Goal: Communication & Community: Answer question/provide support

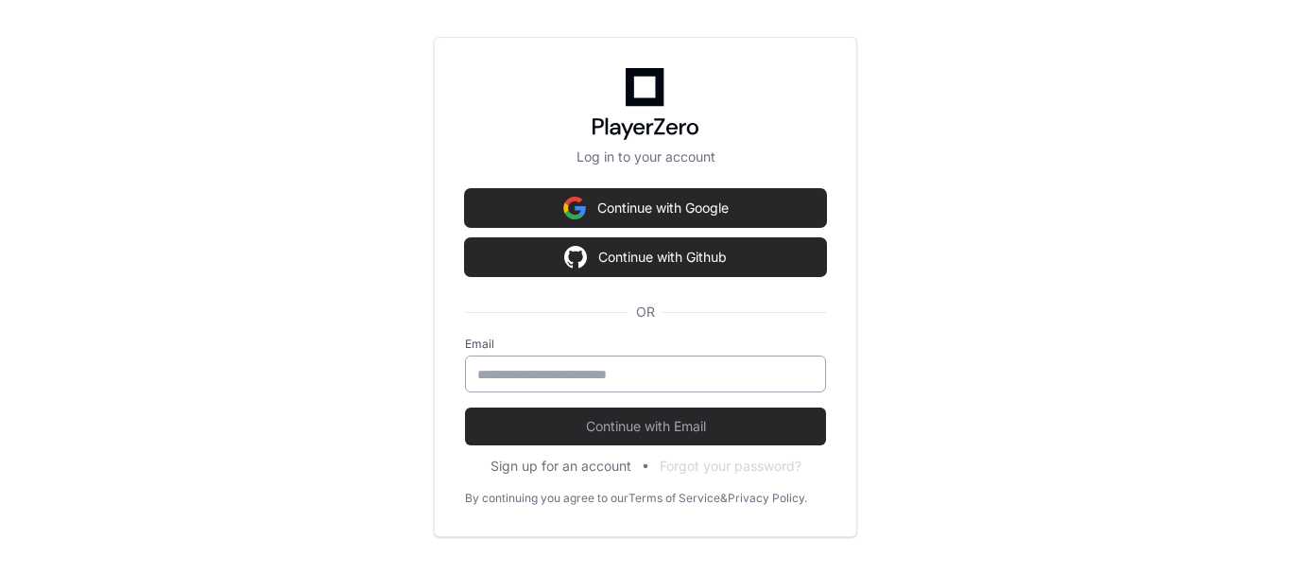
click at [610, 385] on div at bounding box center [645, 373] width 361 height 37
click at [610, 378] on input "email" at bounding box center [645, 374] width 336 height 19
type input "**********"
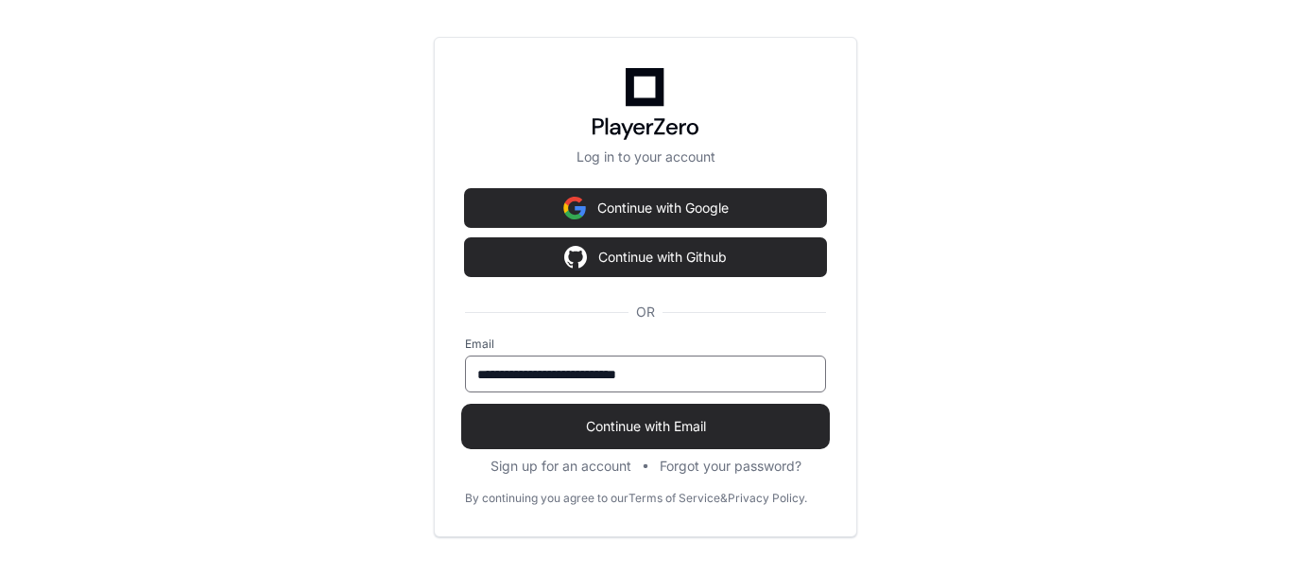
click at [568, 421] on span "Continue with Email" at bounding box center [645, 426] width 361 height 19
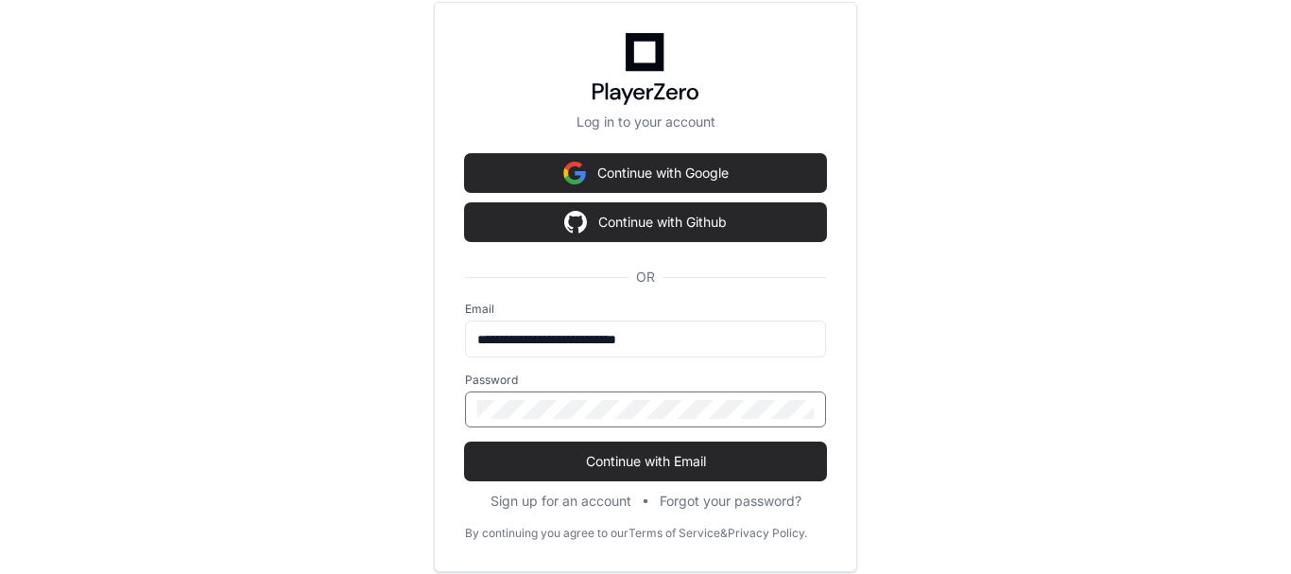
click at [465, 442] on button "Continue with Email" at bounding box center [645, 461] width 361 height 38
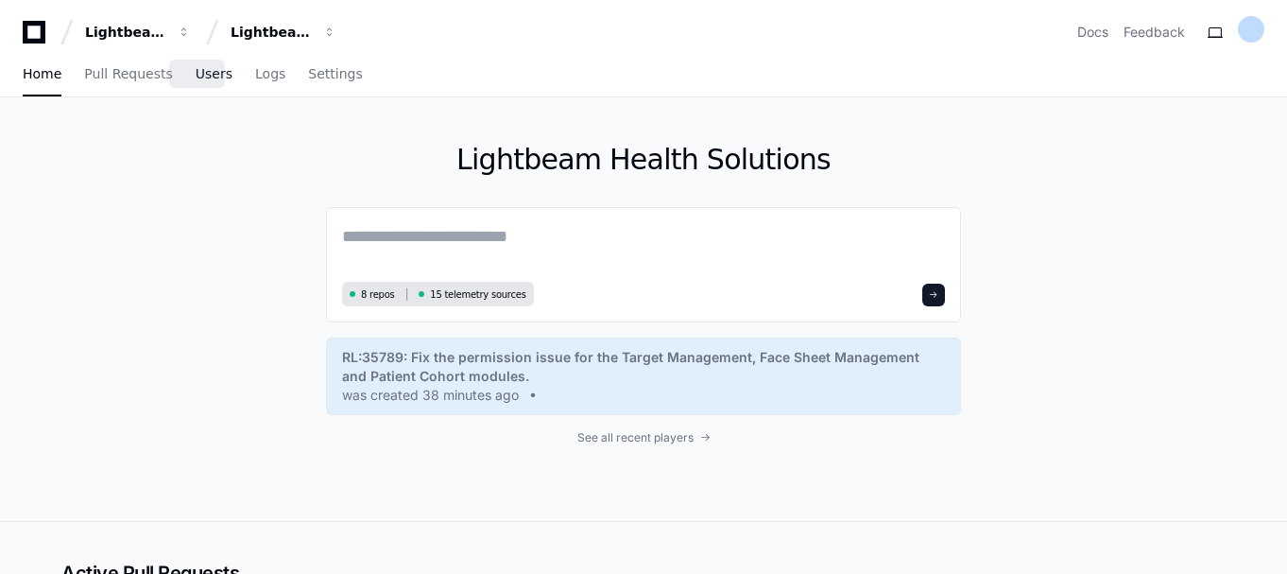
click at [196, 76] on span "Users" at bounding box center [214, 73] width 37 height 11
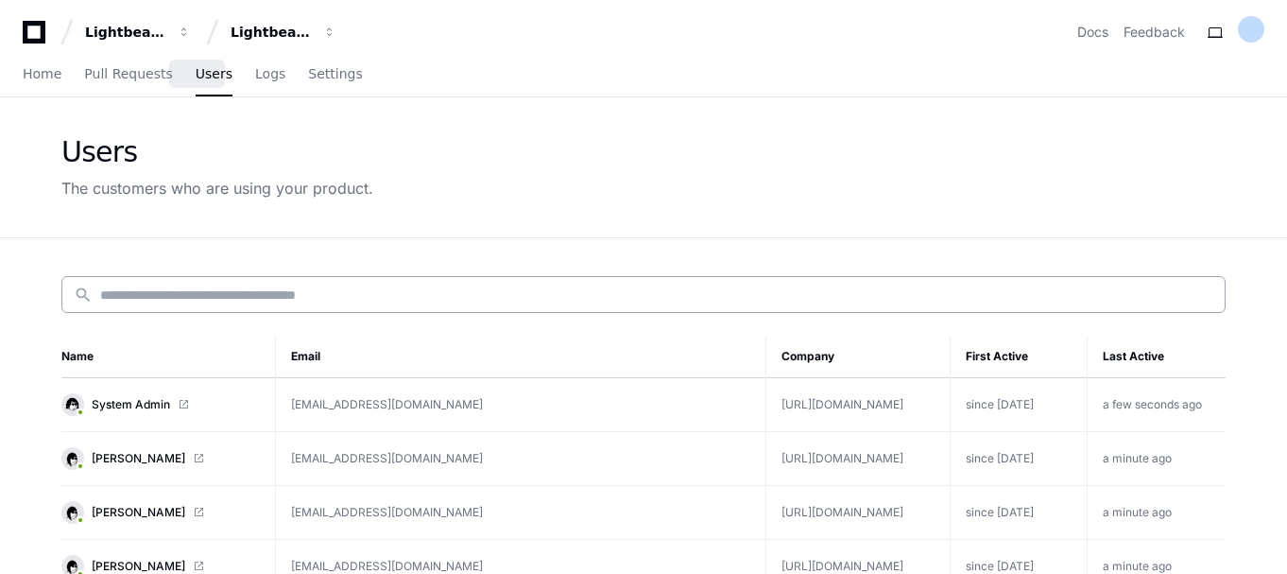
click at [304, 291] on input at bounding box center [656, 294] width 1113 height 19
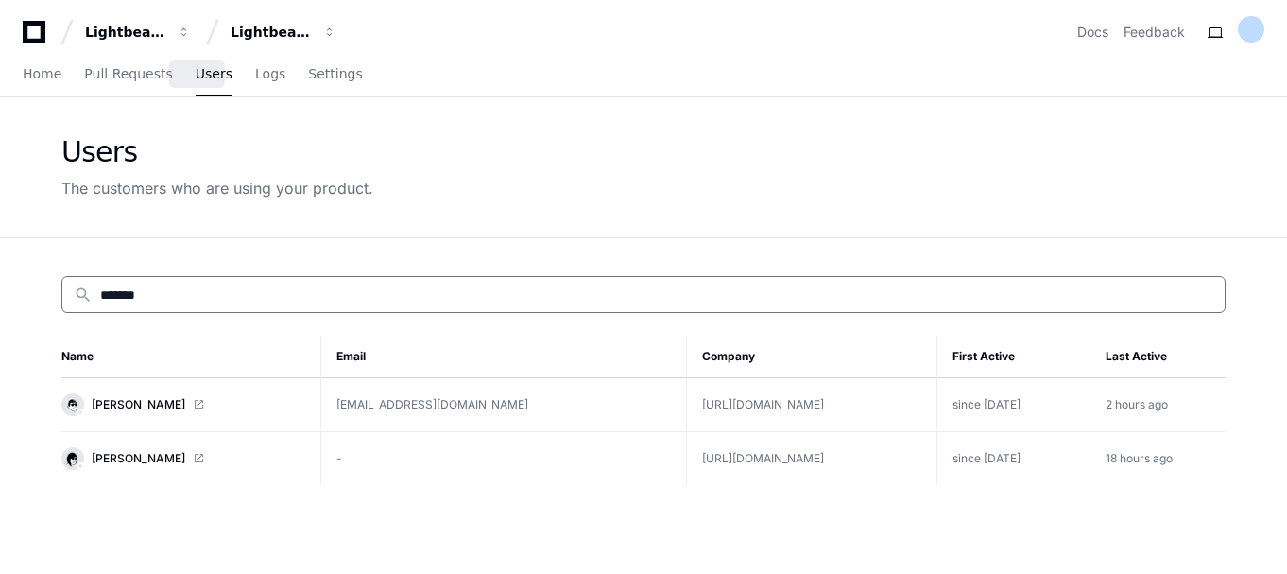
type input "******"
drag, startPoint x: 1173, startPoint y: 404, endPoint x: 1091, endPoint y: 398, distance: 82.4
click at [1172, 404] on td "2 hours ago" at bounding box center [1158, 405] width 135 height 54
click at [442, 404] on td "[EMAIL_ADDRESS][DOMAIN_NAME]" at bounding box center [503, 405] width 366 height 54
click at [196, 404] on span at bounding box center [198, 404] width 11 height 11
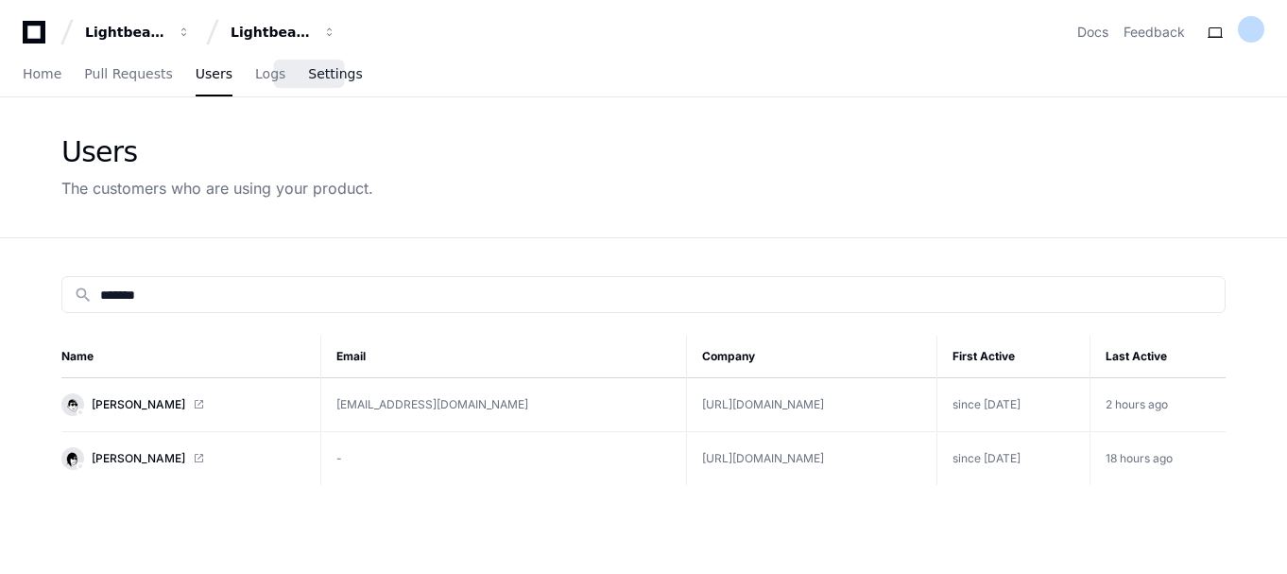
click at [308, 83] on link "Settings" at bounding box center [335, 74] width 54 height 43
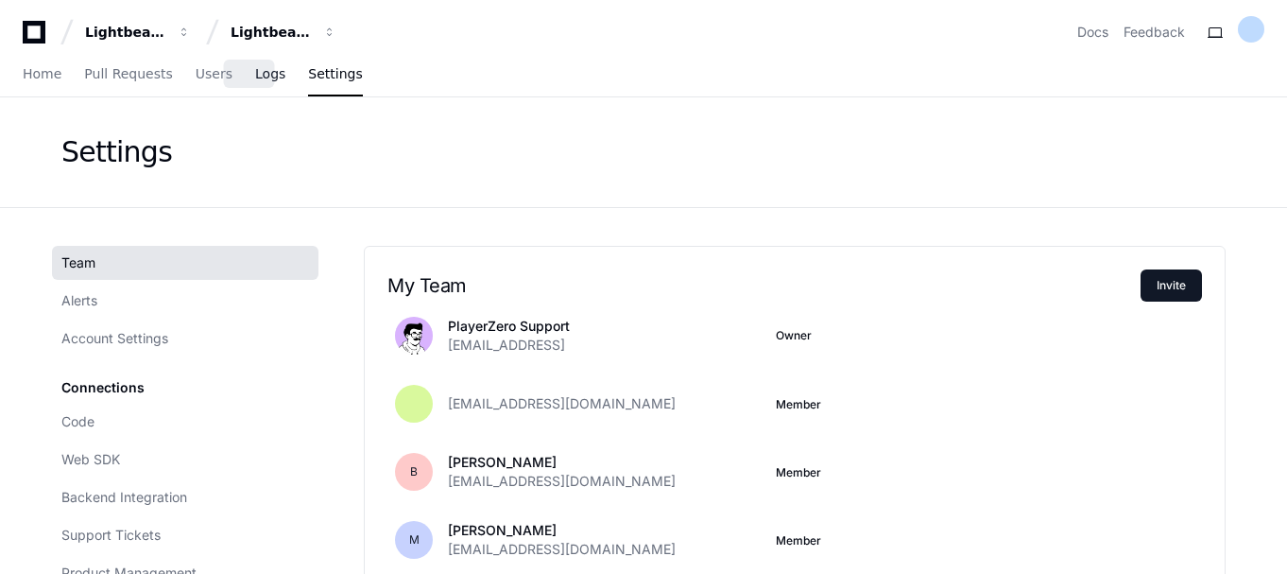
click at [255, 73] on span "Logs" at bounding box center [270, 73] width 30 height 11
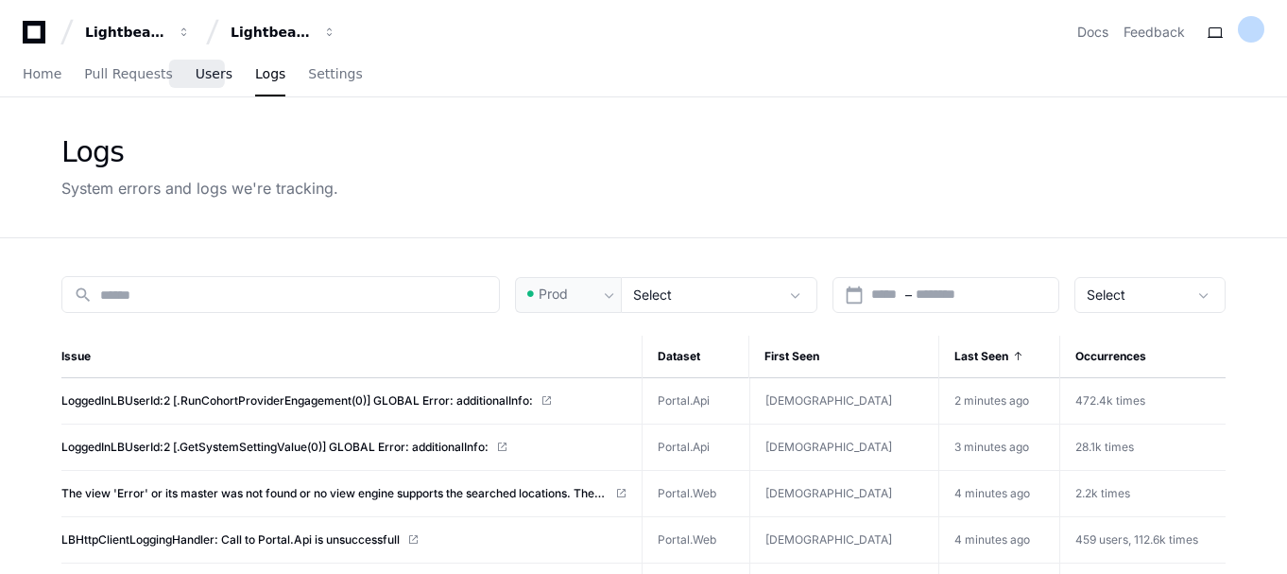
click at [196, 70] on span "Users" at bounding box center [214, 73] width 37 height 11
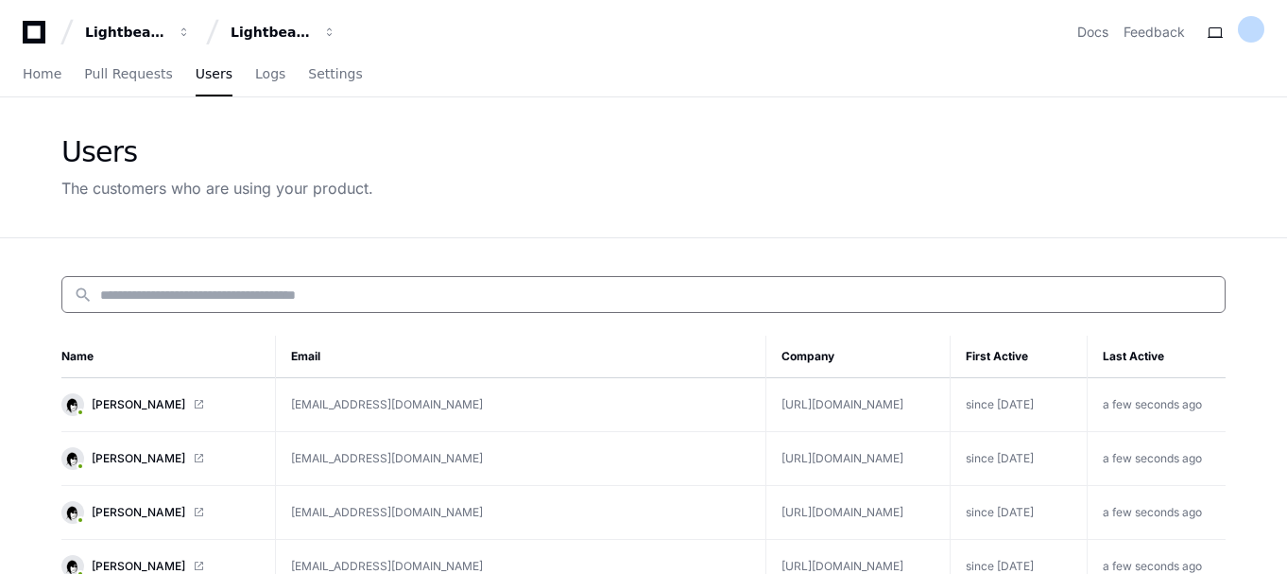
click at [455, 298] on input at bounding box center [656, 294] width 1113 height 19
click at [255, 77] on span "Logs" at bounding box center [270, 73] width 30 height 11
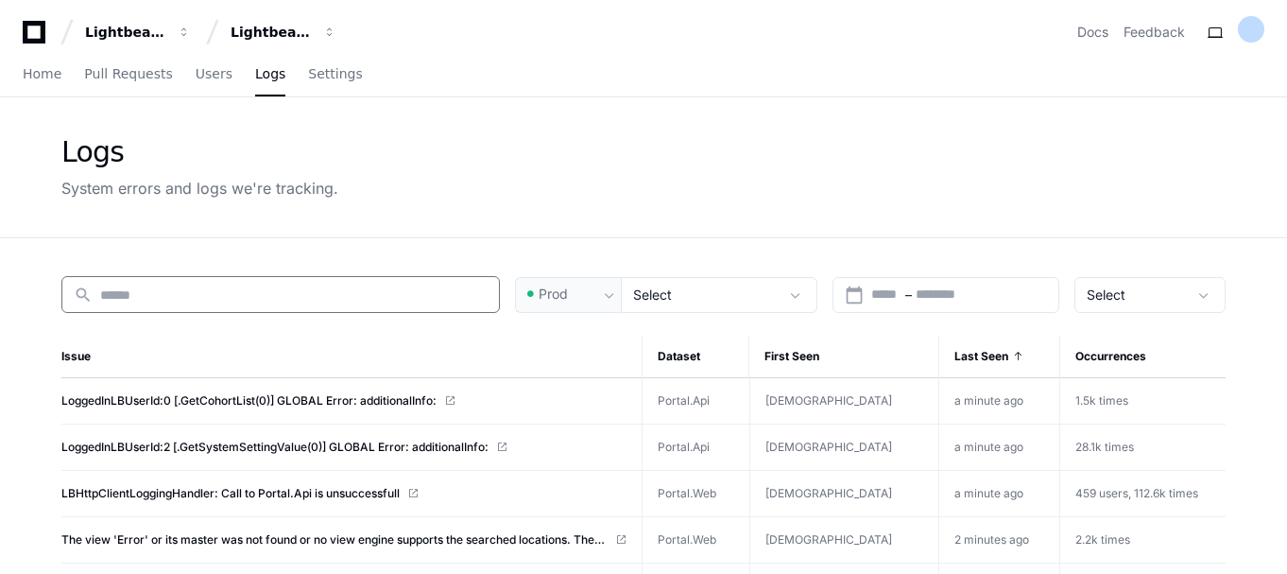
click at [247, 299] on input at bounding box center [293, 294] width 387 height 19
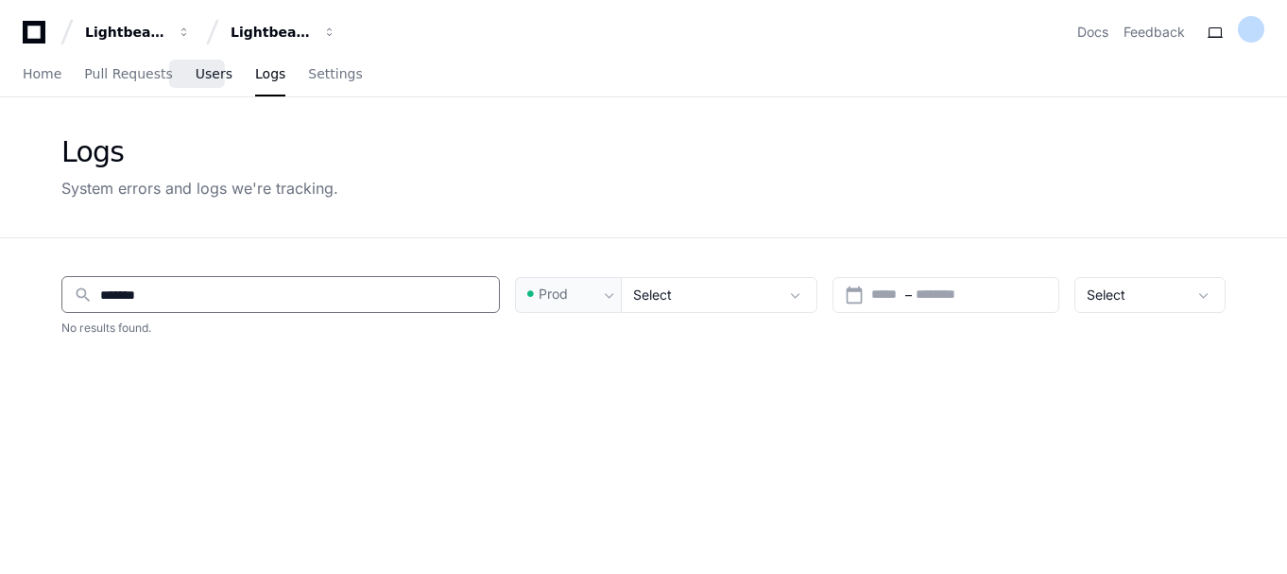
type input "******"
click at [198, 73] on span "Users" at bounding box center [214, 73] width 37 height 11
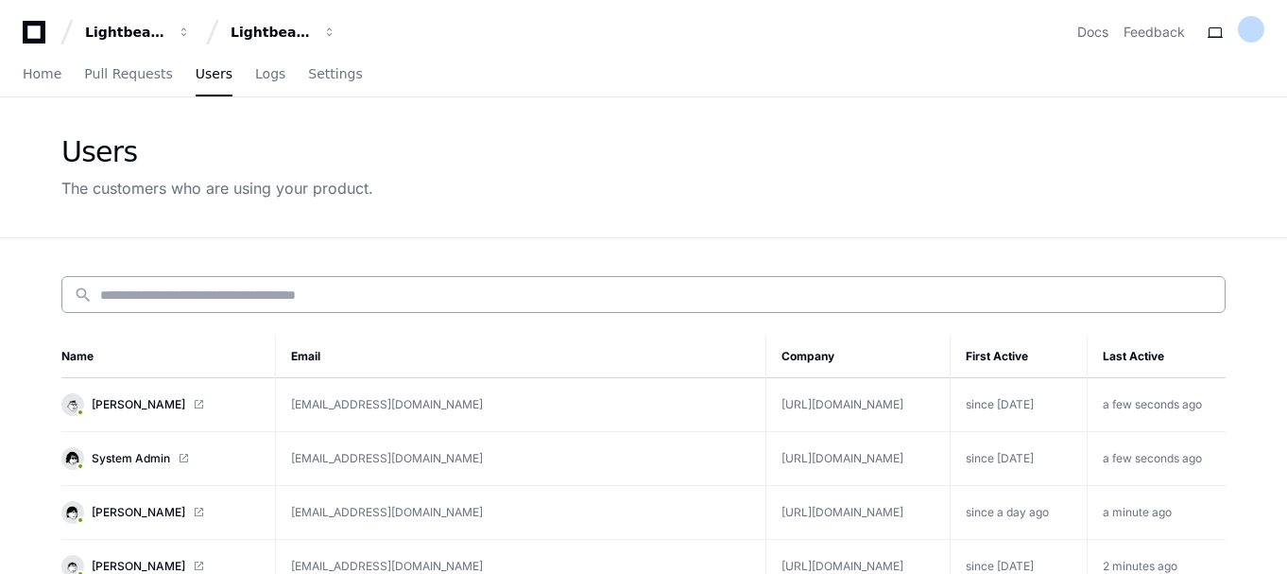
click at [243, 296] on input at bounding box center [656, 294] width 1113 height 19
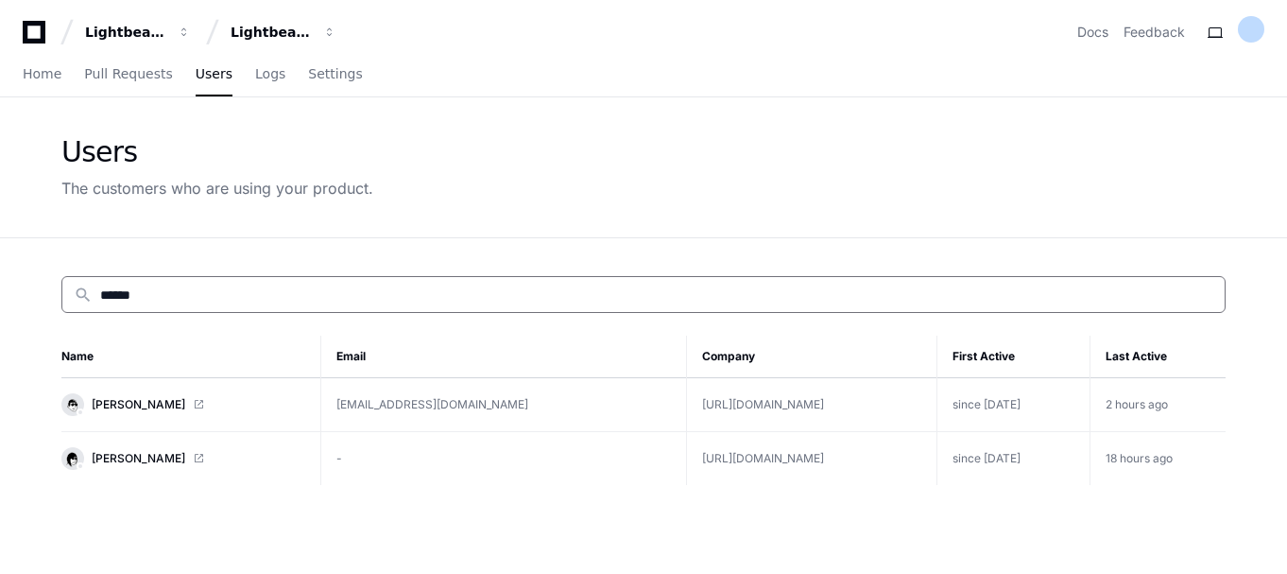
type input "******"
click at [201, 405] on span at bounding box center [198, 404] width 11 height 11
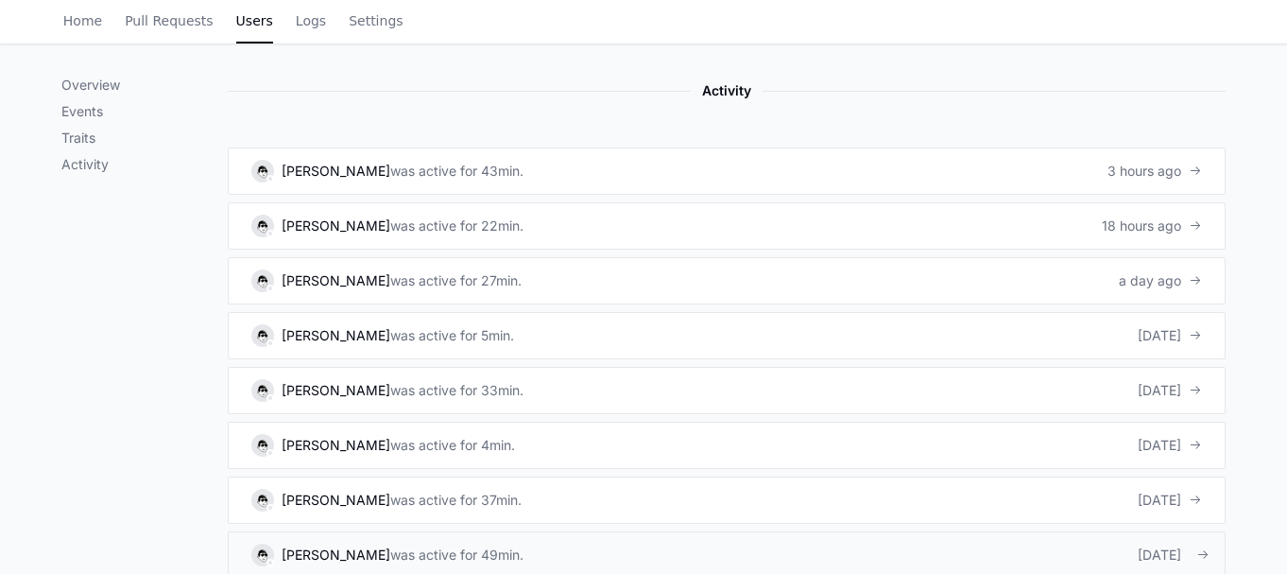
scroll to position [1025, 0]
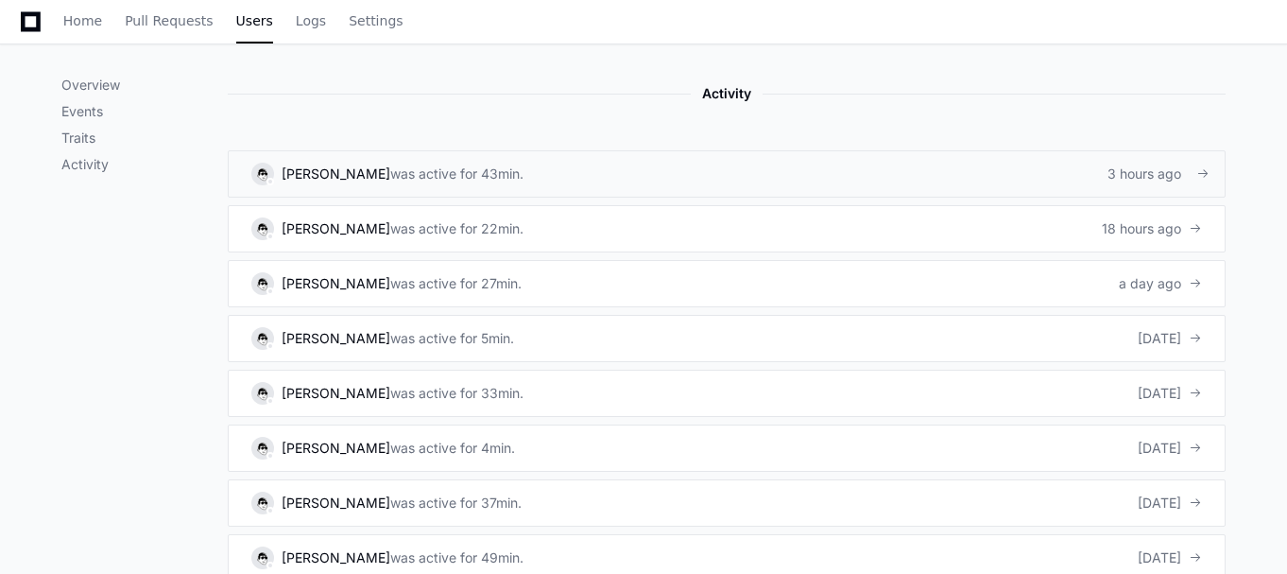
click at [461, 170] on div "was active for 43min." at bounding box center [456, 173] width 133 height 19
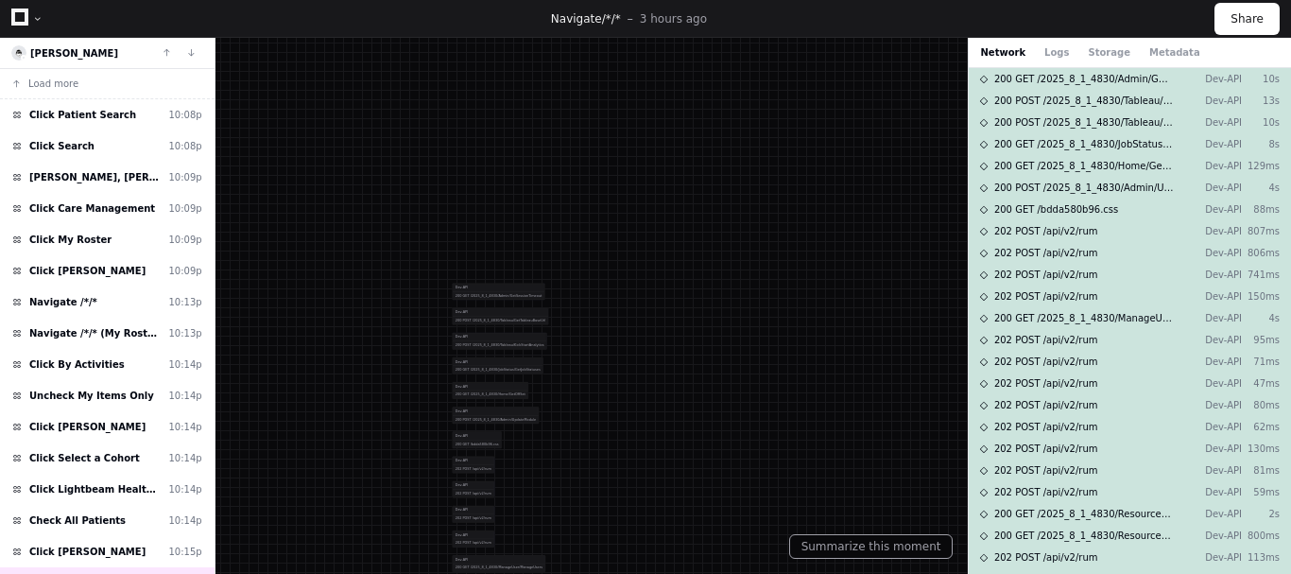
click at [24, 20] on icon at bounding box center [19, 17] width 17 height 17
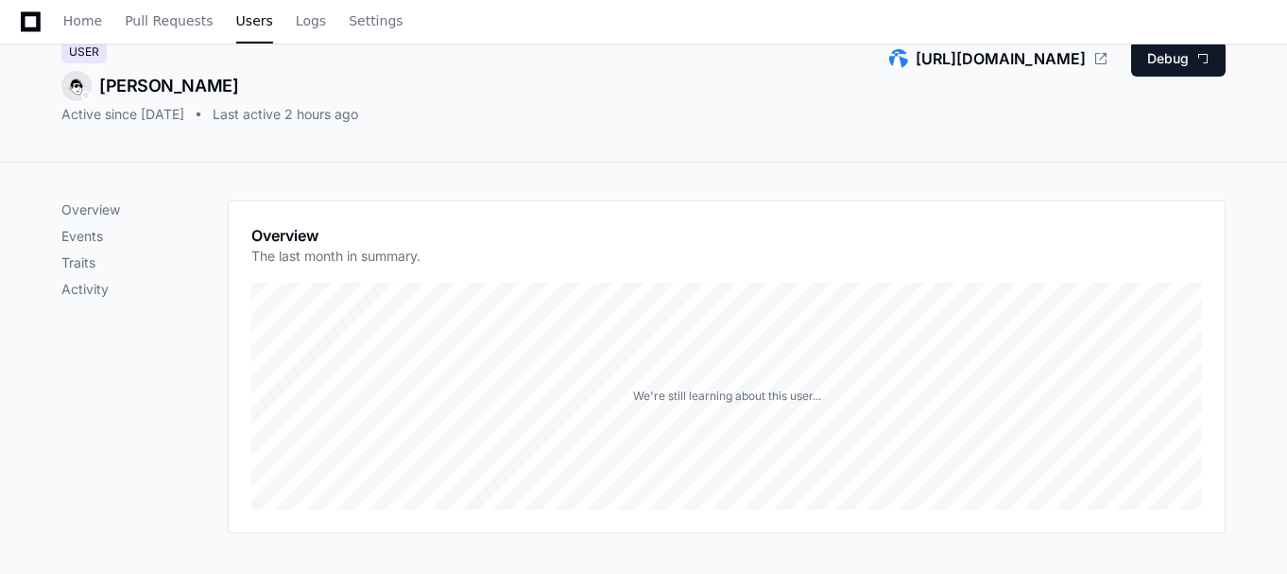
scroll to position [189, 0]
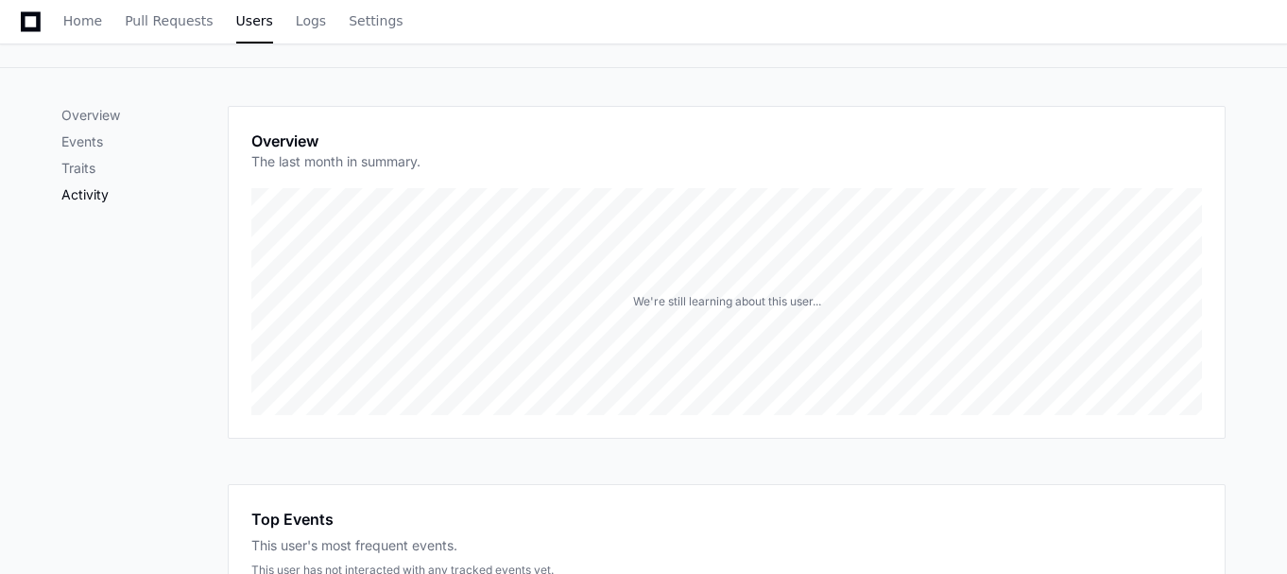
click at [97, 191] on p "Activity" at bounding box center [144, 194] width 166 height 19
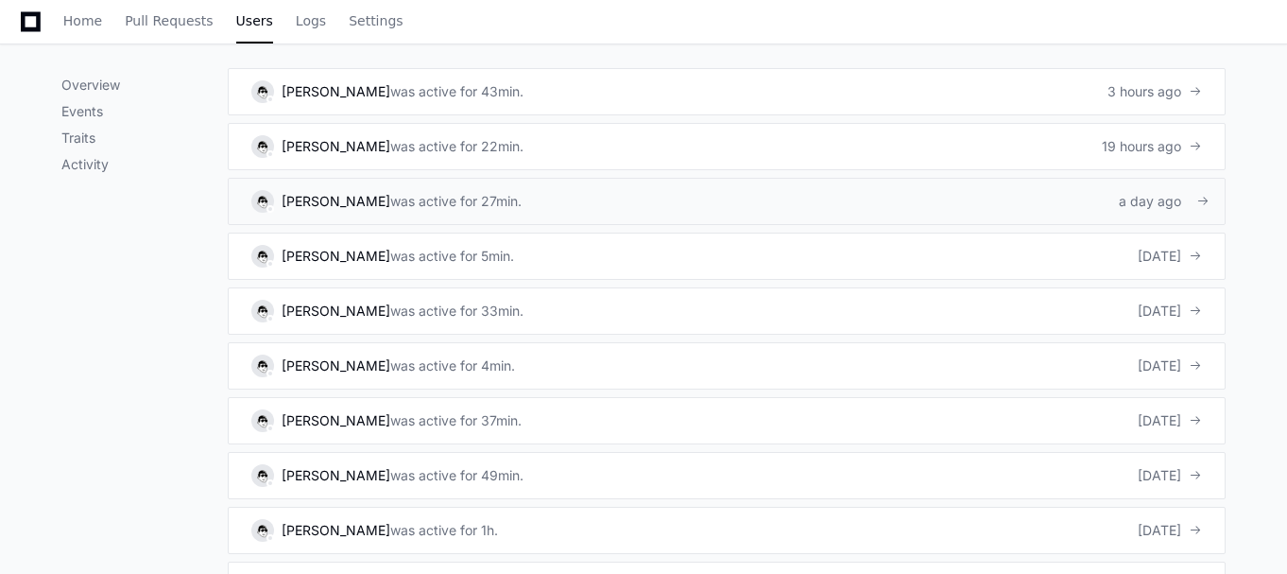
scroll to position [1013, 0]
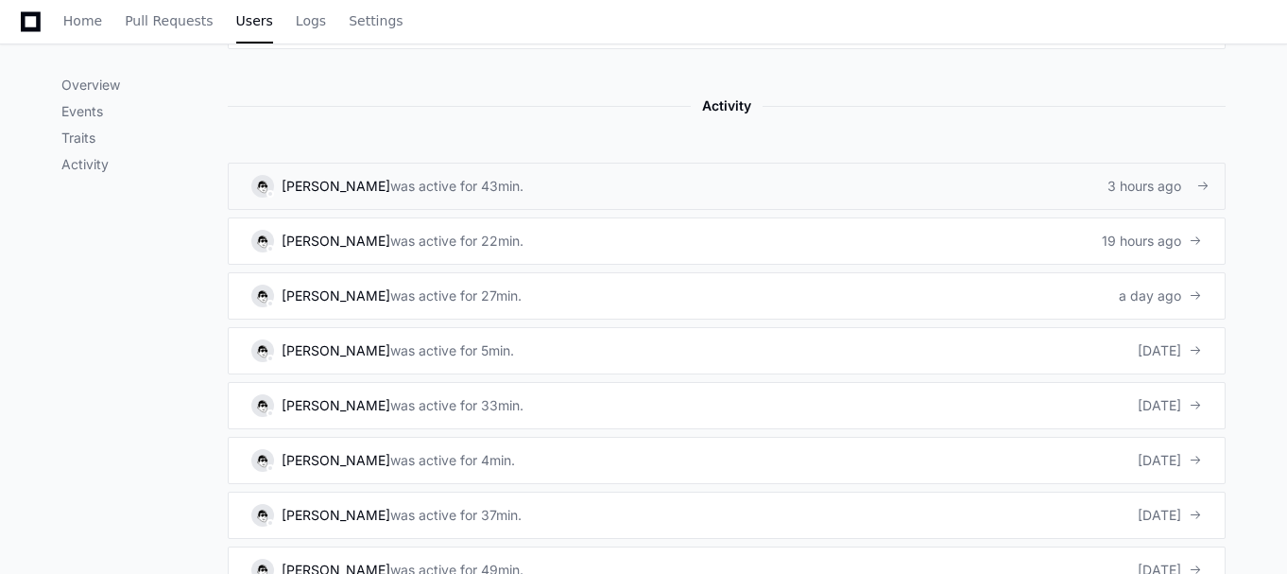
click at [523, 181] on div "was active for 43min." at bounding box center [456, 186] width 133 height 19
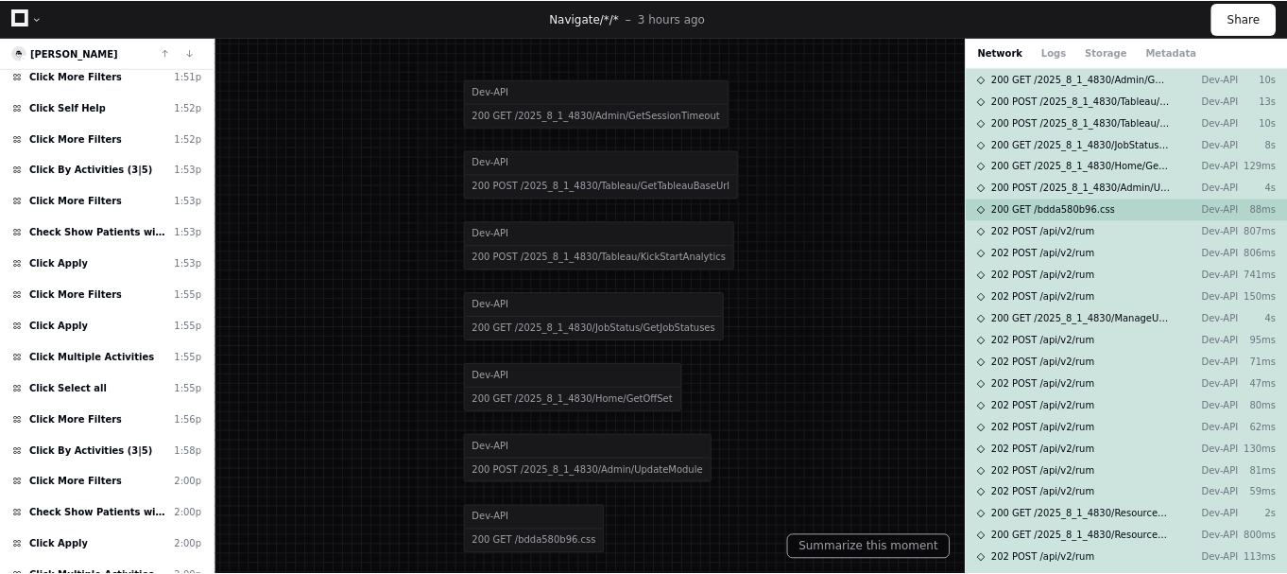
scroll to position [1535, 0]
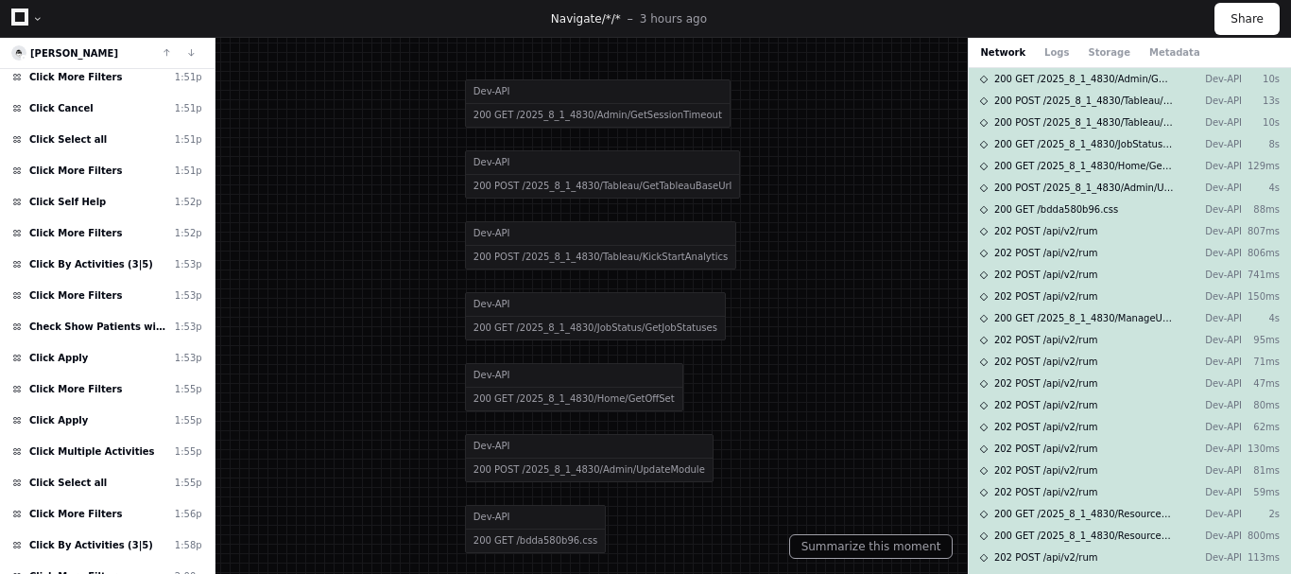
click at [1033, 50] on div "Network Logs Storage Metadata" at bounding box center [1089, 52] width 219 height 14
click at [1048, 51] on button "Logs" at bounding box center [1056, 52] width 25 height 14
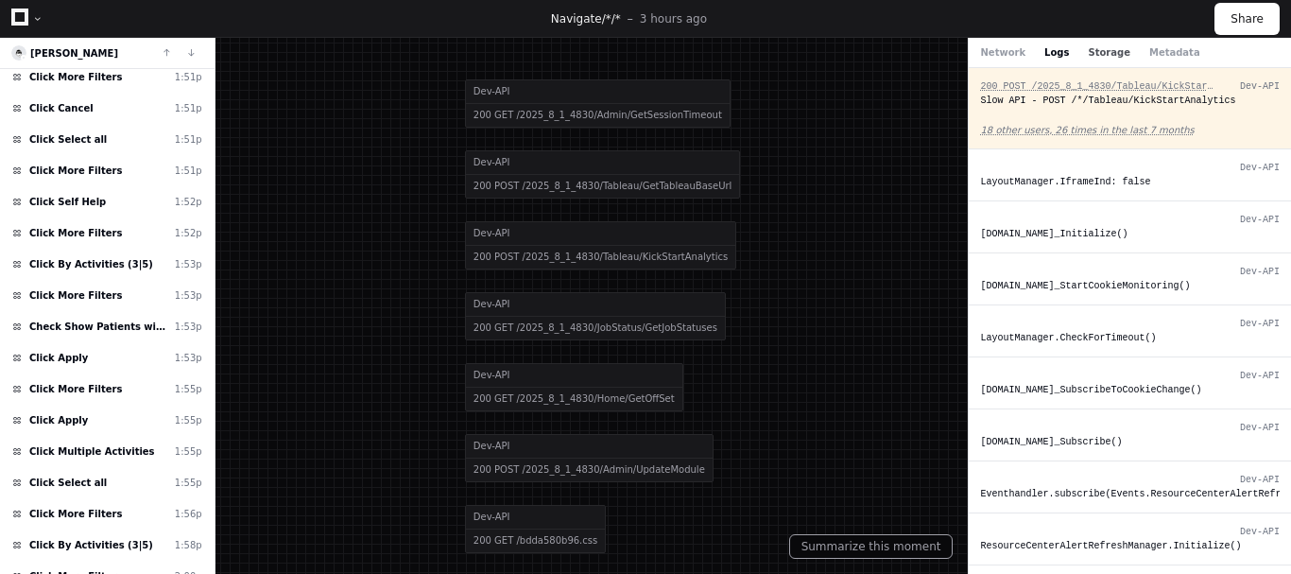
click at [1096, 53] on button "Storage" at bounding box center [1109, 52] width 42 height 14
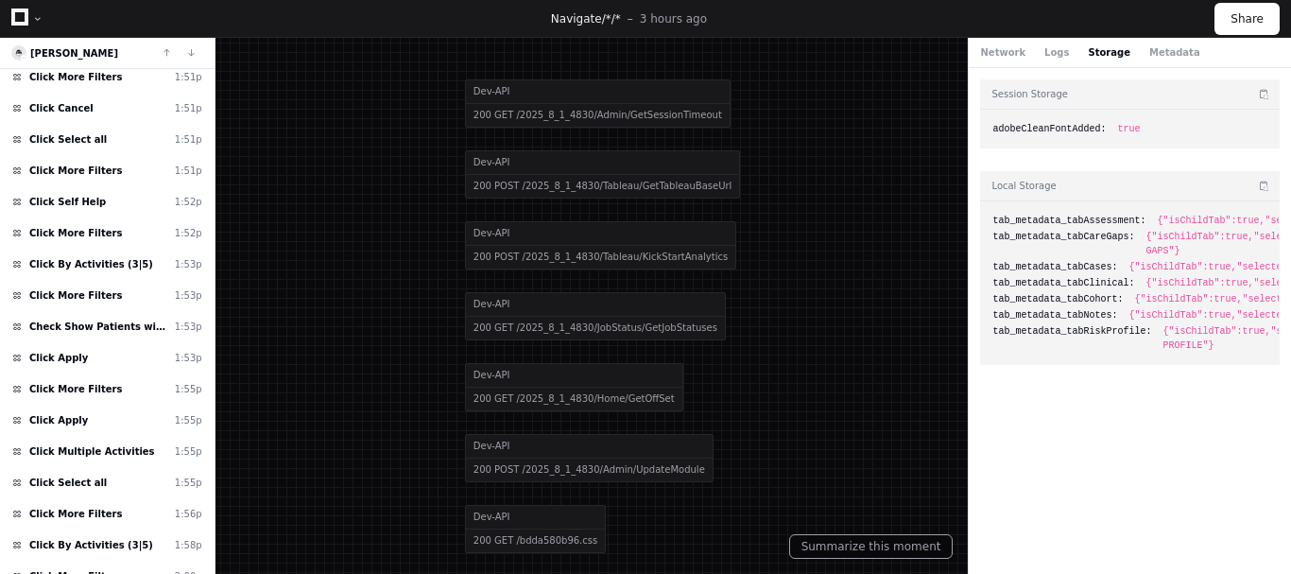
click at [1117, 56] on div "Network Logs Storage Metadata" at bounding box center [1089, 52] width 219 height 14
click at [1162, 54] on button "Metadata" at bounding box center [1174, 52] width 51 height 14
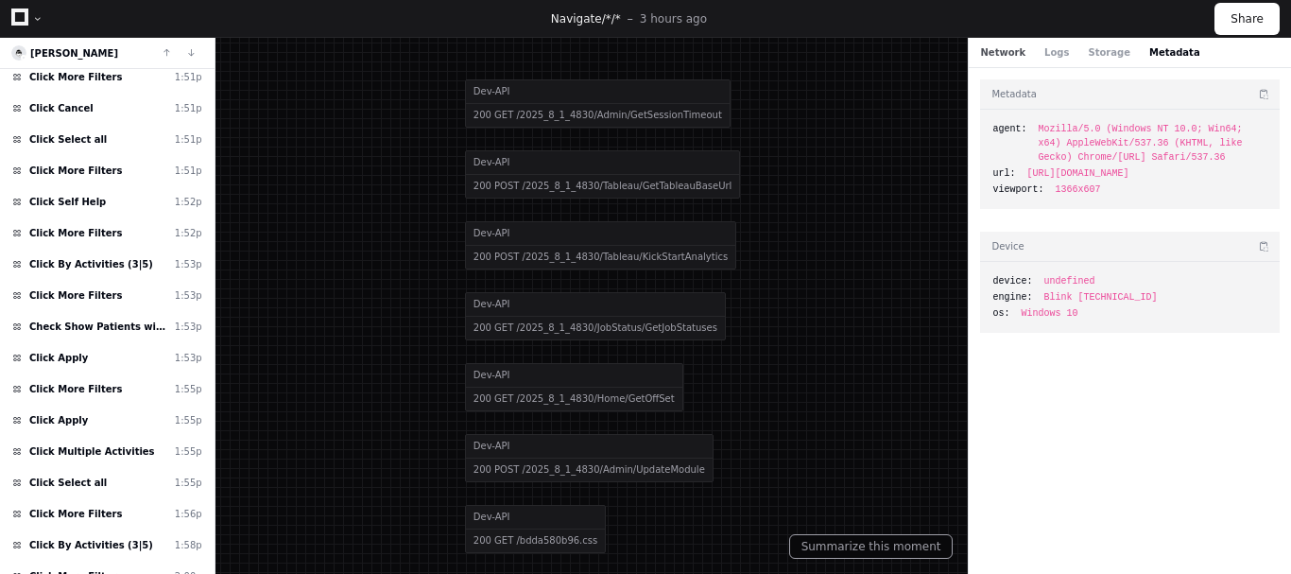
click at [999, 57] on button "Network" at bounding box center [1002, 52] width 45 height 14
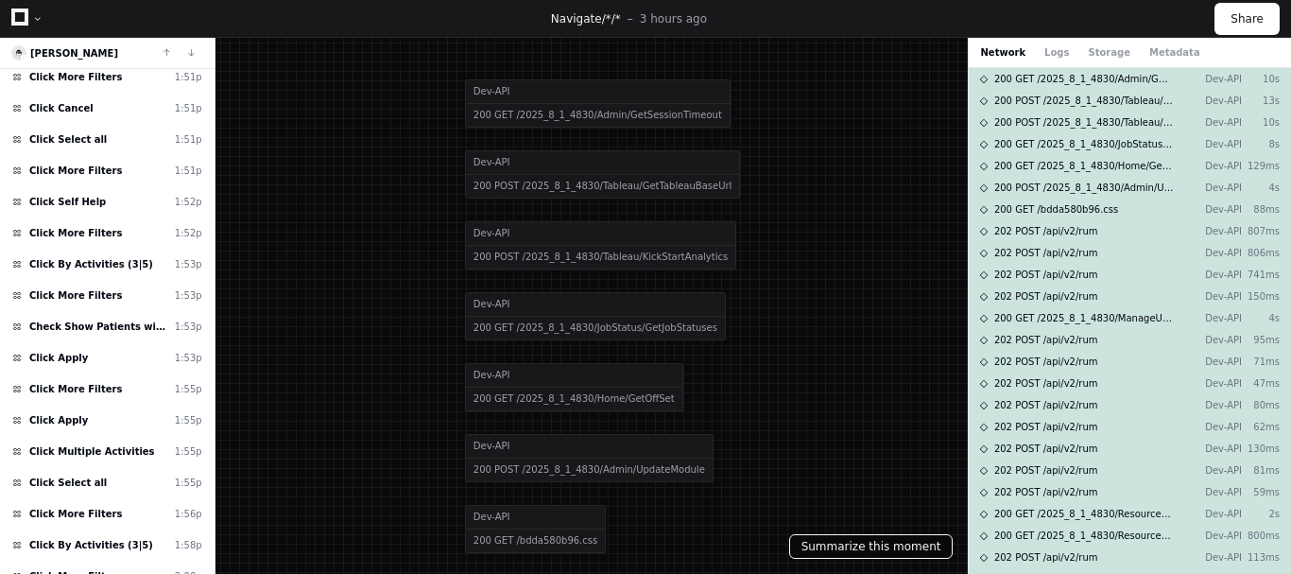
click at [896, 541] on button "Summarize this moment" at bounding box center [871, 546] width 164 height 25
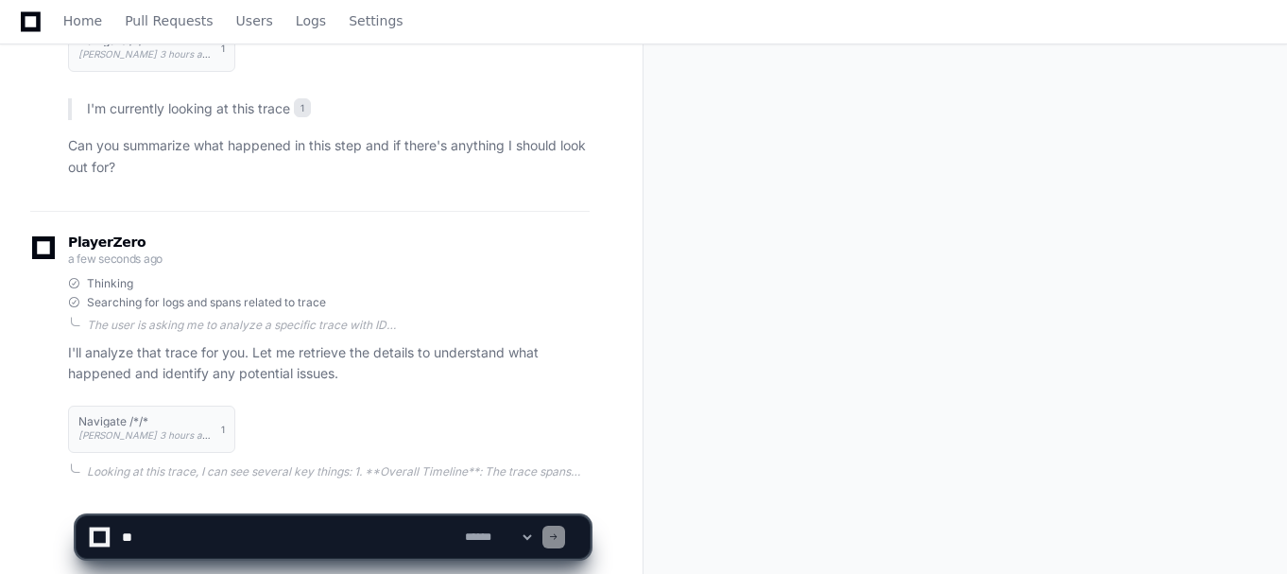
scroll to position [307, 0]
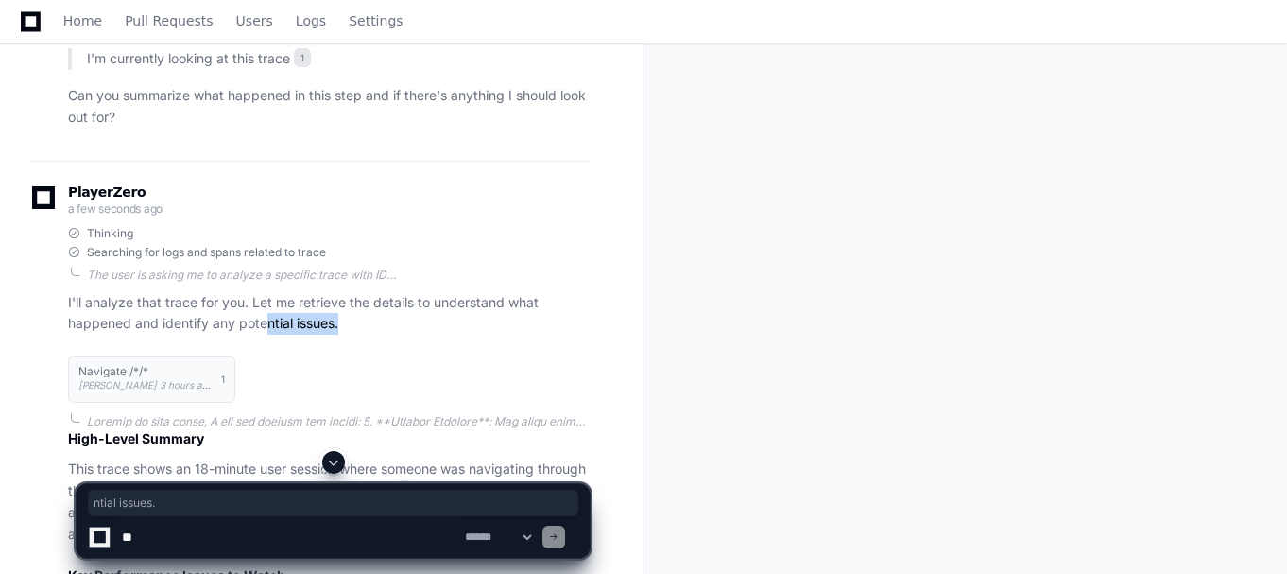
drag, startPoint x: 351, startPoint y: 326, endPoint x: 266, endPoint y: 317, distance: 85.6
click at [264, 323] on div "PlayerZero a few seconds ago Thinking Searching for logs and spans related to t…" at bounding box center [309, 455] width 559 height 589
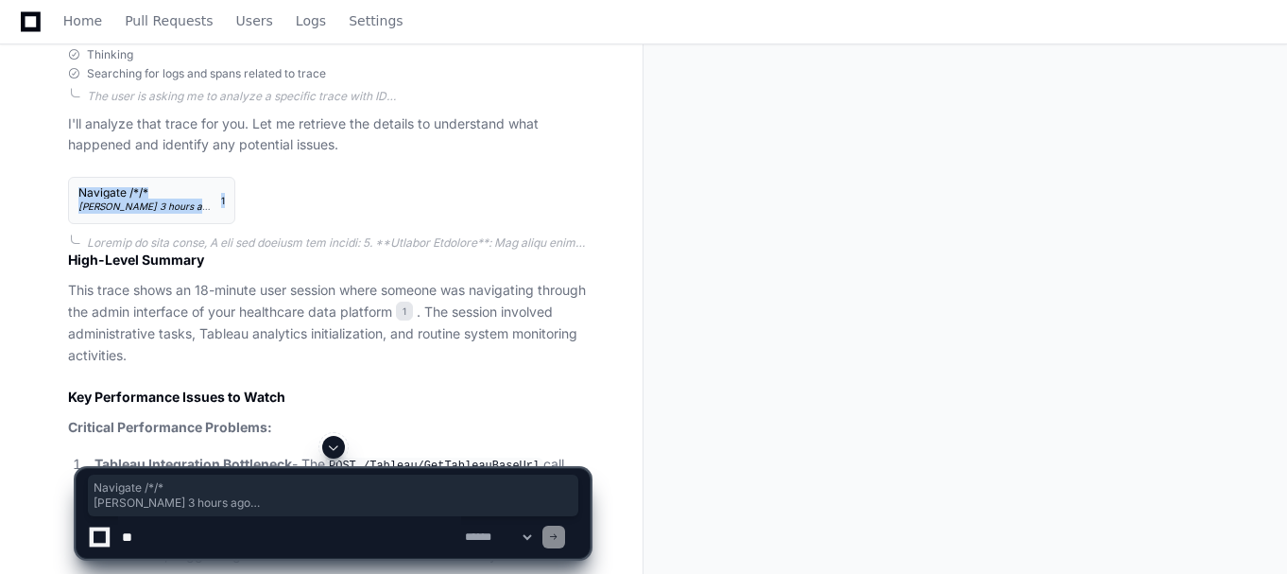
scroll to position [447, 0]
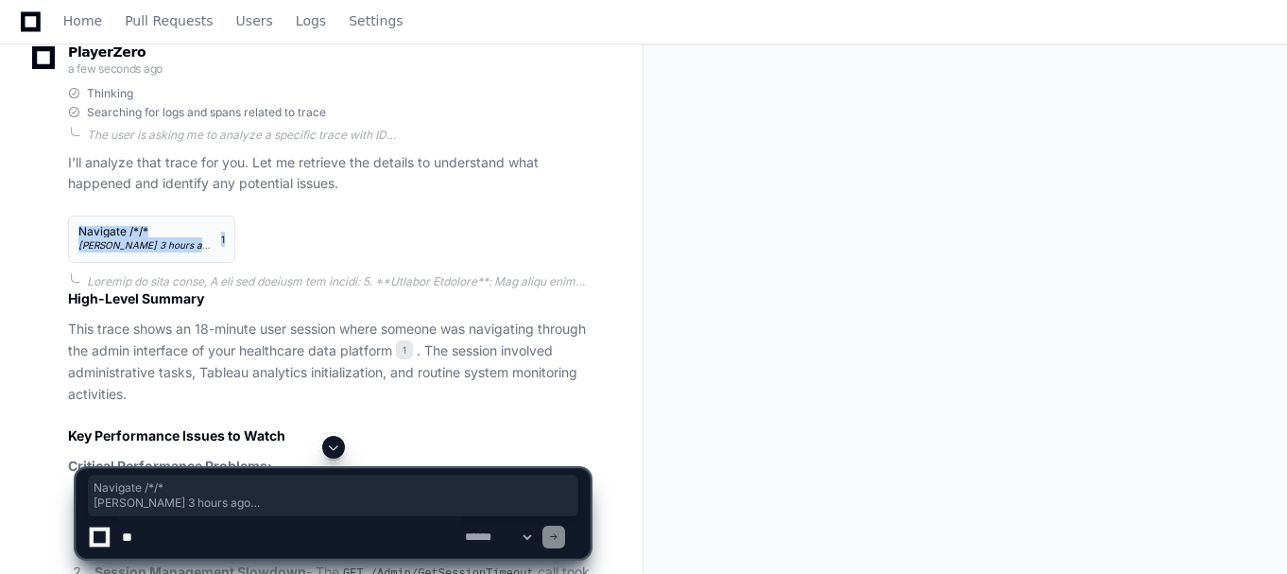
click at [328, 251] on div "Navigate /*/* [PERSON_NAME] 3 hours ago 1" at bounding box center [329, 239] width 522 height 70
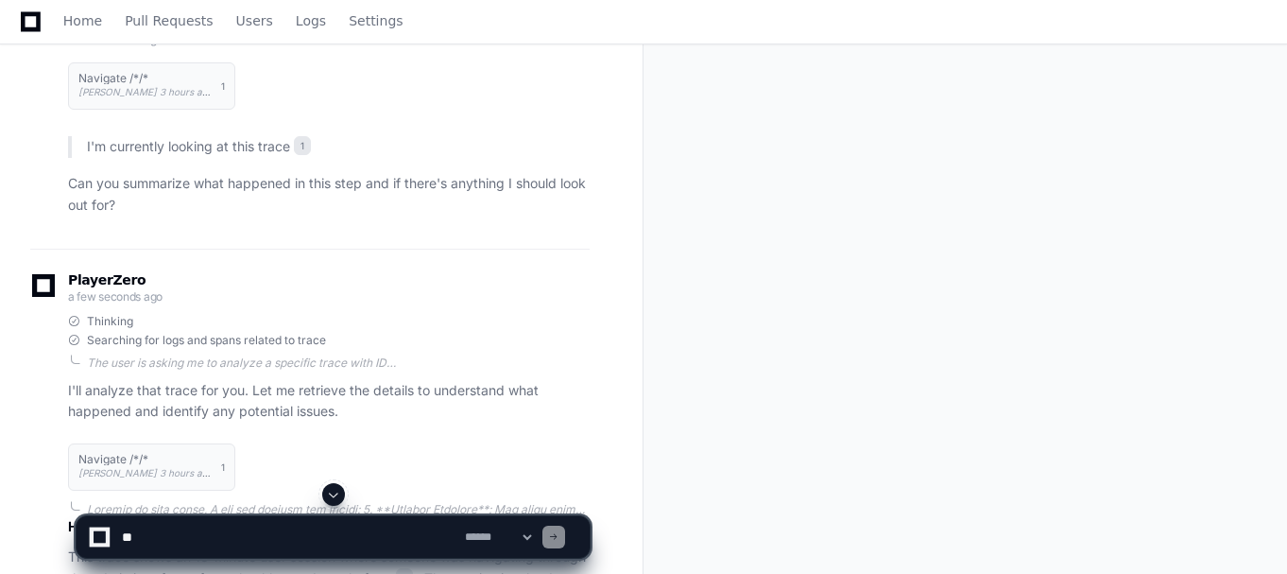
scroll to position [0, 0]
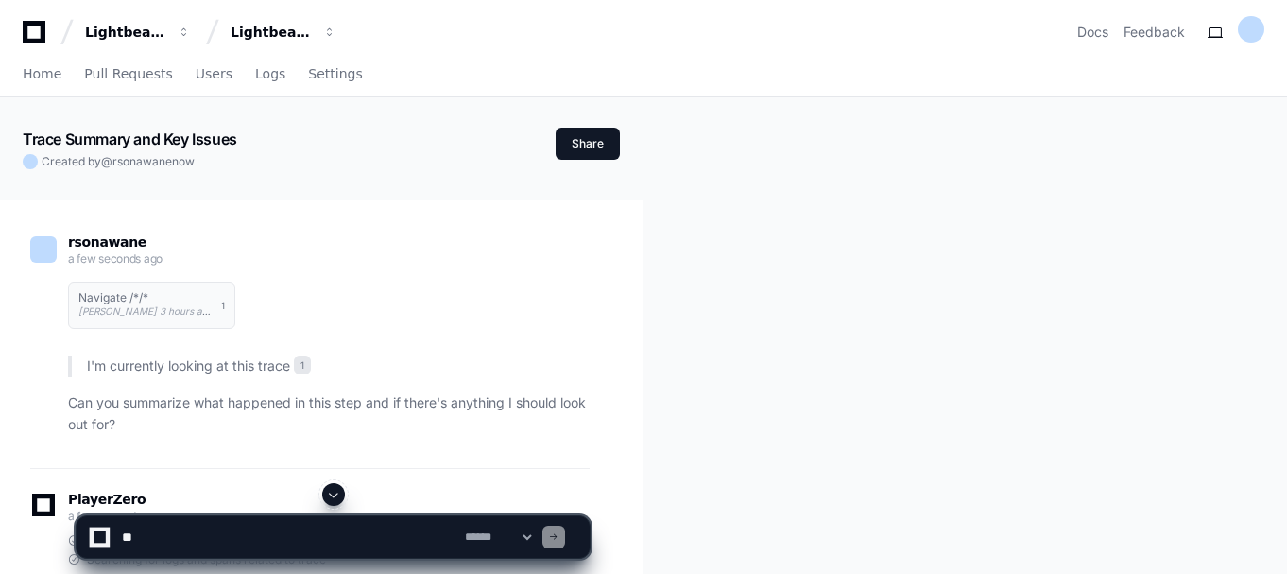
click at [213, 535] on textarea at bounding box center [289, 537] width 343 height 42
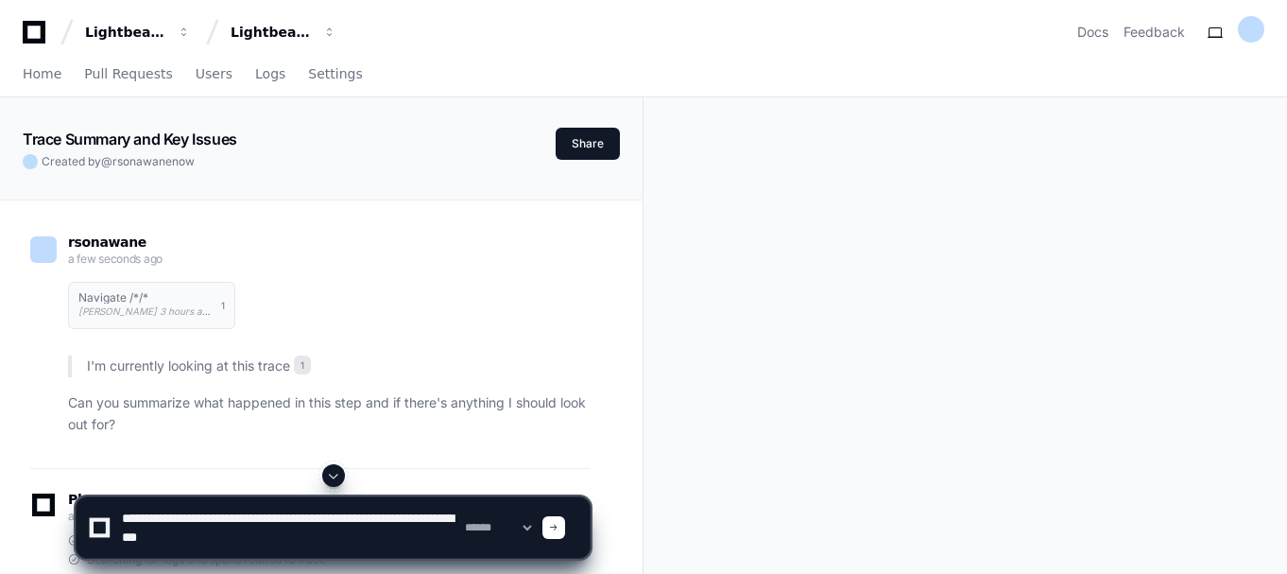
paste textarea "**********"
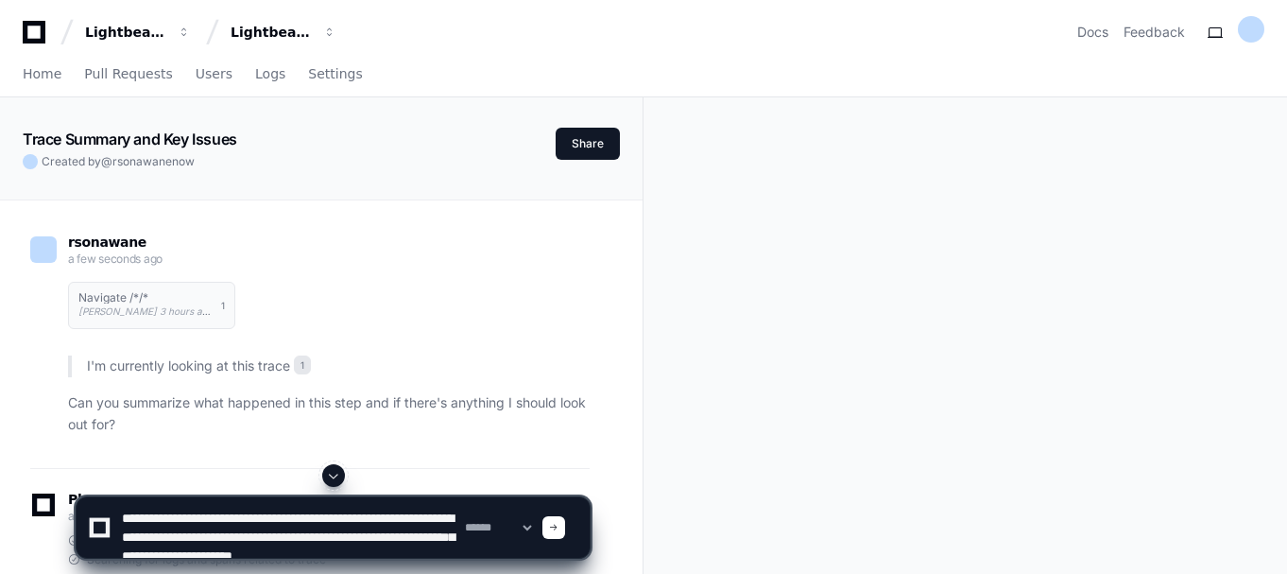
scroll to position [6, 0]
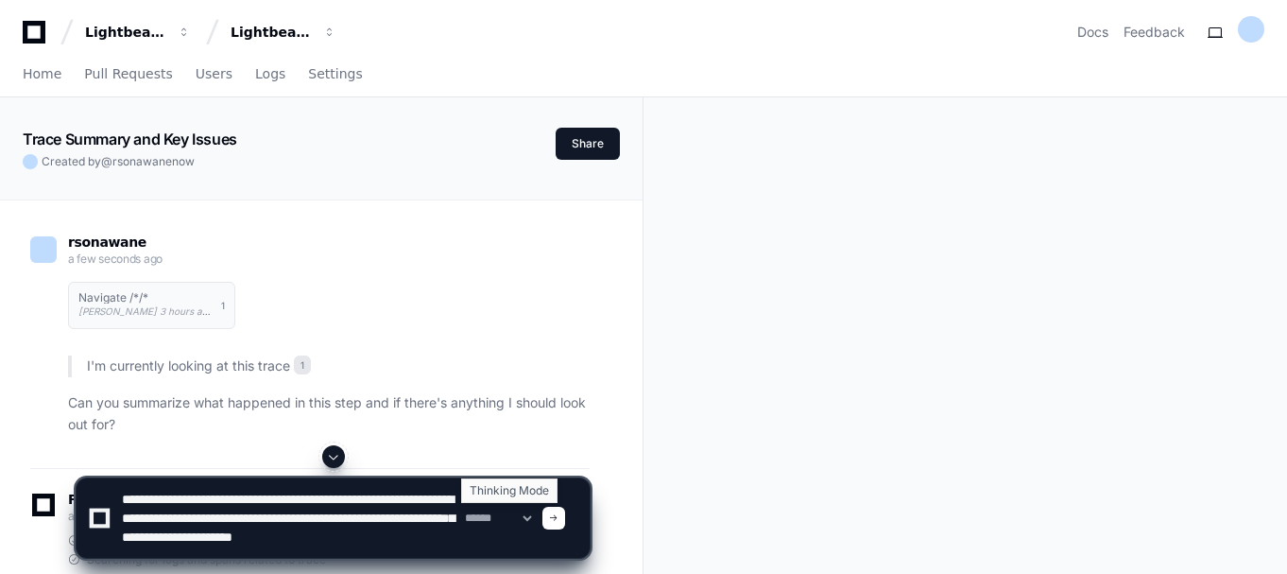
type textarea "**********"
click at [558, 516] on span at bounding box center [553, 517] width 9 height 9
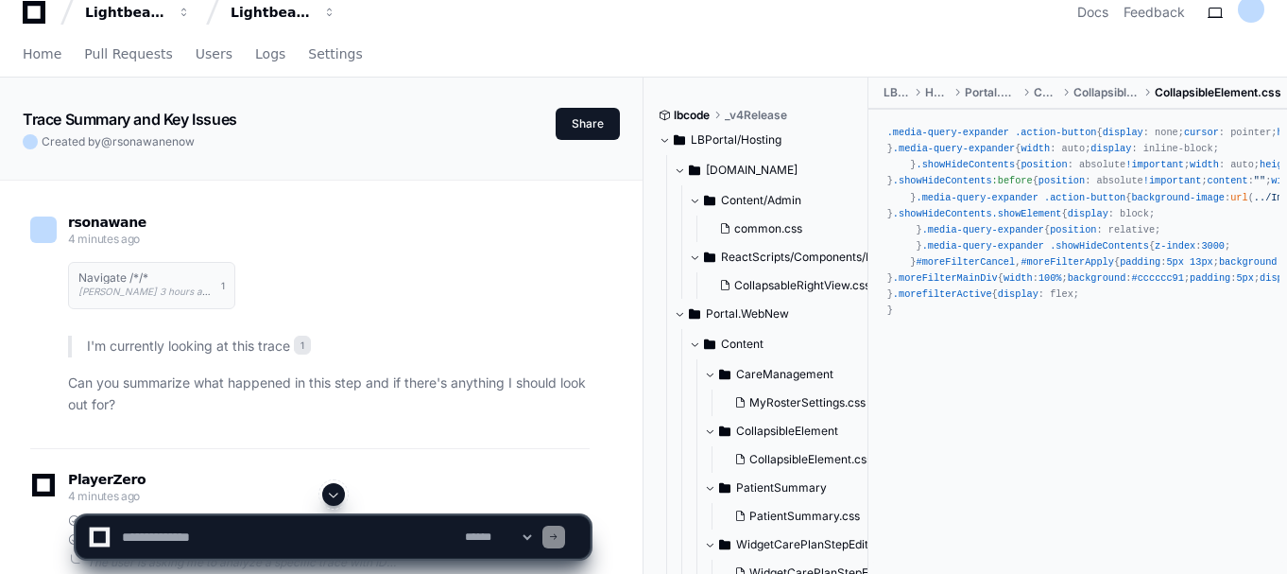
scroll to position [0, 0]
